Goal: Check status

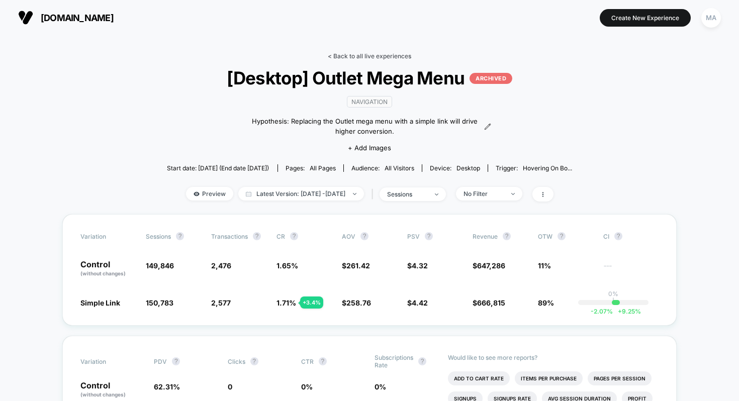
click at [363, 56] on link "< Back to all live experiences" at bounding box center [369, 56] width 83 height 8
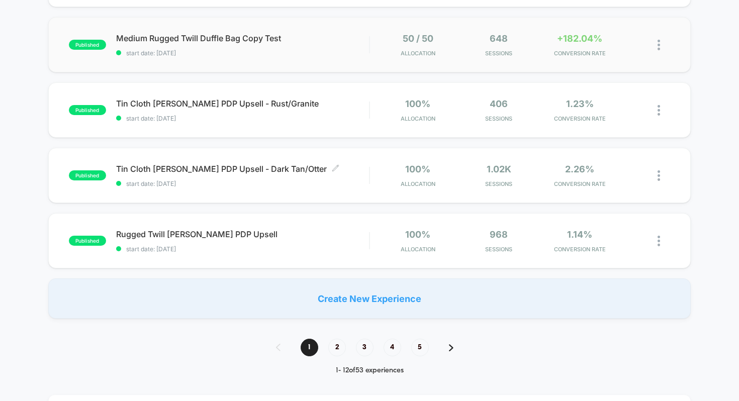
scroll to position [616, 0]
click at [335, 349] on span "2" at bounding box center [337, 347] width 18 height 18
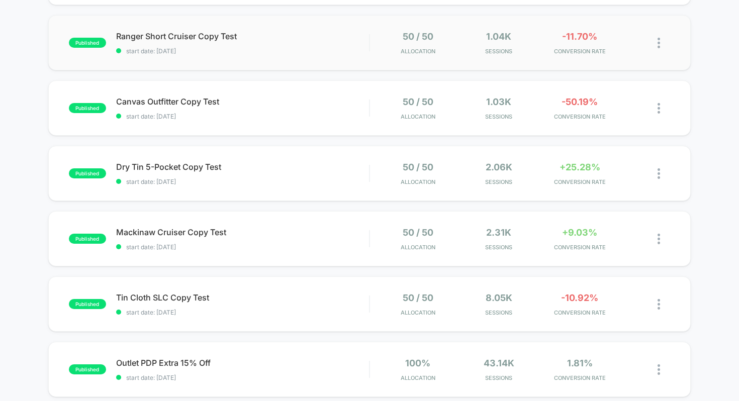
scroll to position [208, 0]
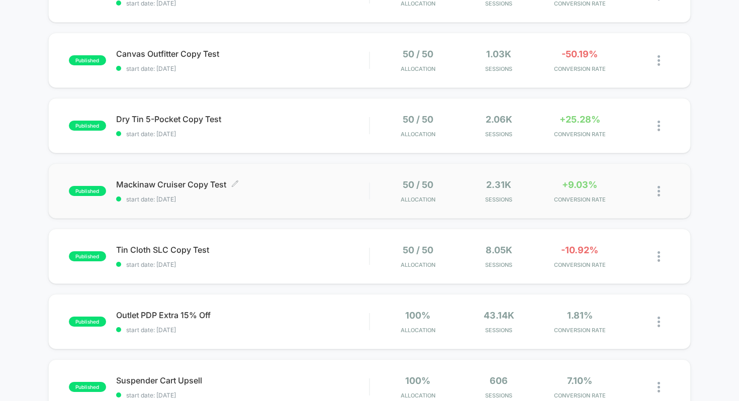
click at [295, 187] on span "Mackinaw Cruiser Copy Test Click to edit experience details" at bounding box center [242, 184] width 253 height 10
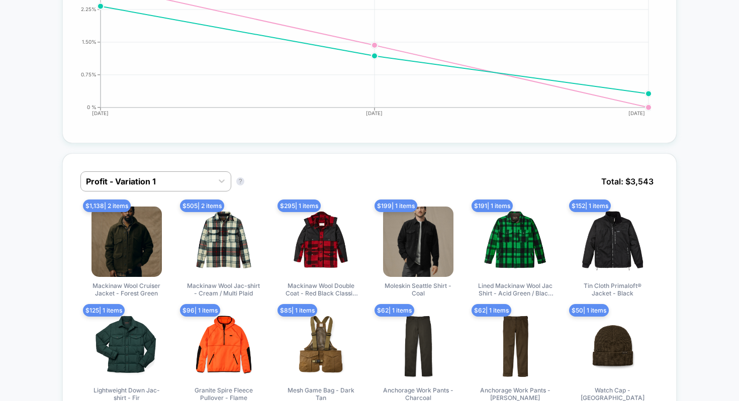
scroll to position [531, 0]
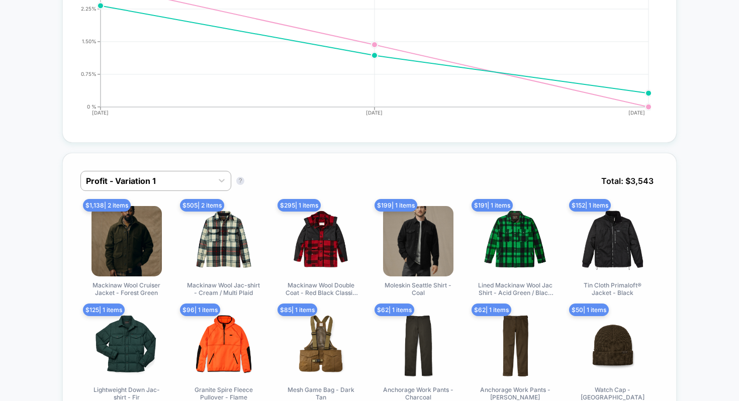
click at [171, 169] on div "Profit - Variation 1 Profit - Variation 1 ? Total: $ 3,543 $ 1,138 | 2 items Ma…" at bounding box center [369, 287] width 614 height 268
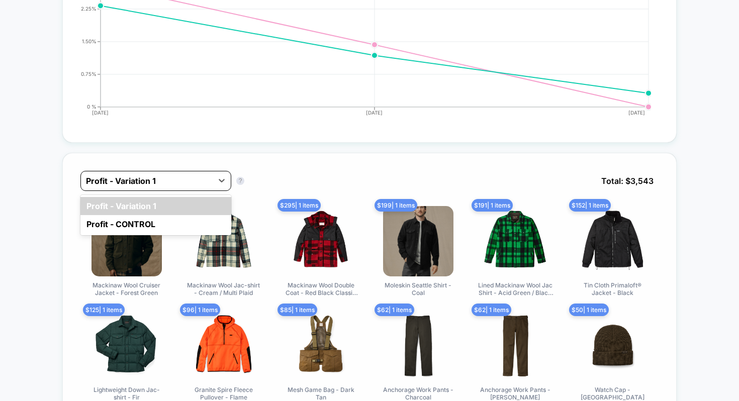
click at [168, 175] on div at bounding box center [147, 181] width 122 height 12
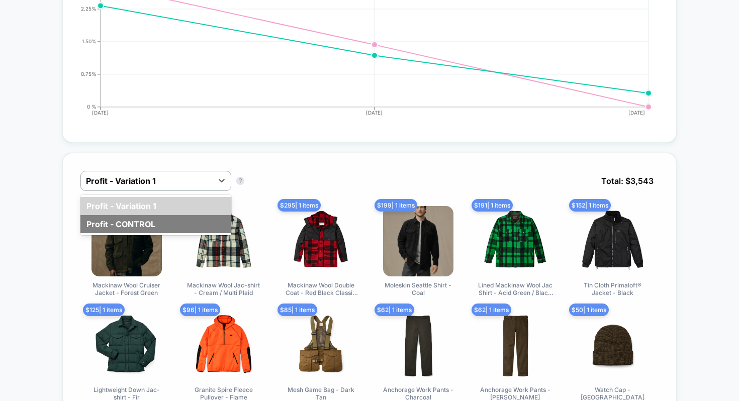
click at [139, 215] on div "Profit - CONTROL" at bounding box center [155, 224] width 151 height 18
